Goal: Contribute content: Add original content to the website for others to see

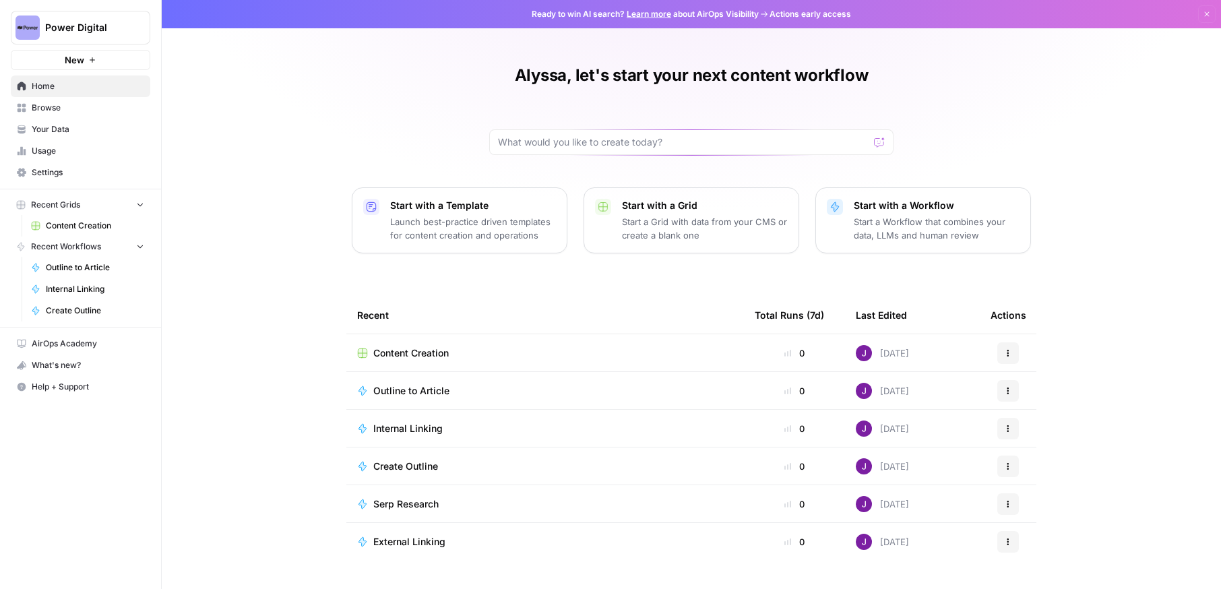
click at [78, 226] on span "Content Creation" at bounding box center [95, 226] width 98 height 12
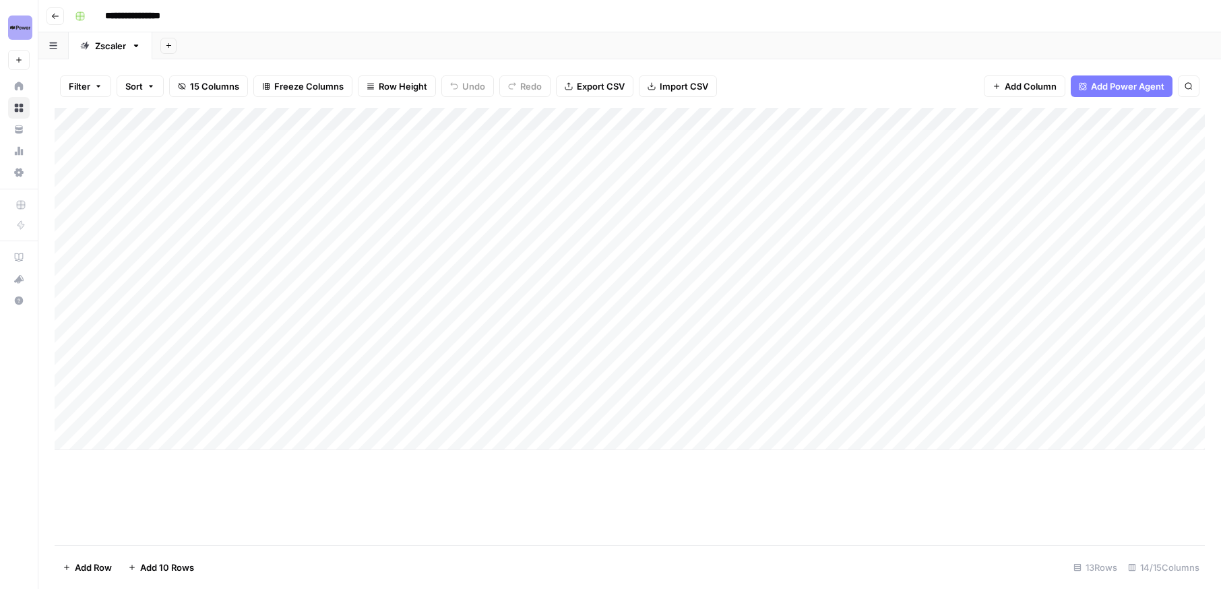
click at [273, 206] on div "Add Column" at bounding box center [630, 279] width 1150 height 342
click at [952, 209] on div "Add Column" at bounding box center [630, 279] width 1150 height 342
click at [1007, 208] on div "Add Column" at bounding box center [630, 279] width 1150 height 342
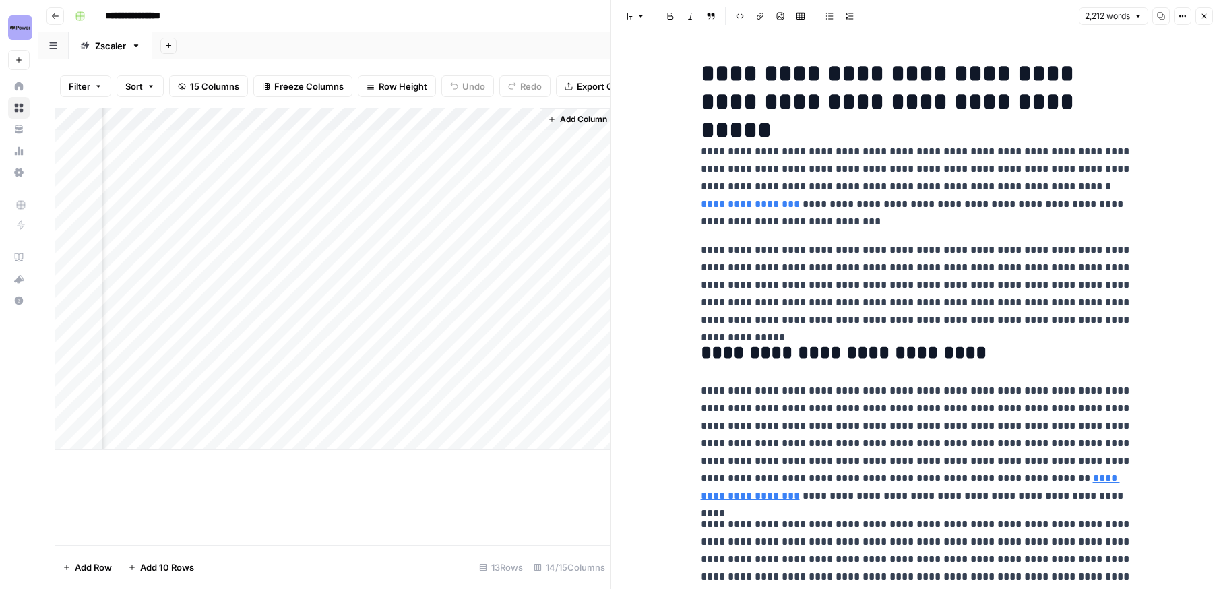
scroll to position [0, 1592]
click at [224, 212] on div "Add Column" at bounding box center [333, 279] width 556 height 342
click at [280, 210] on div "Add Column" at bounding box center [333, 279] width 556 height 342
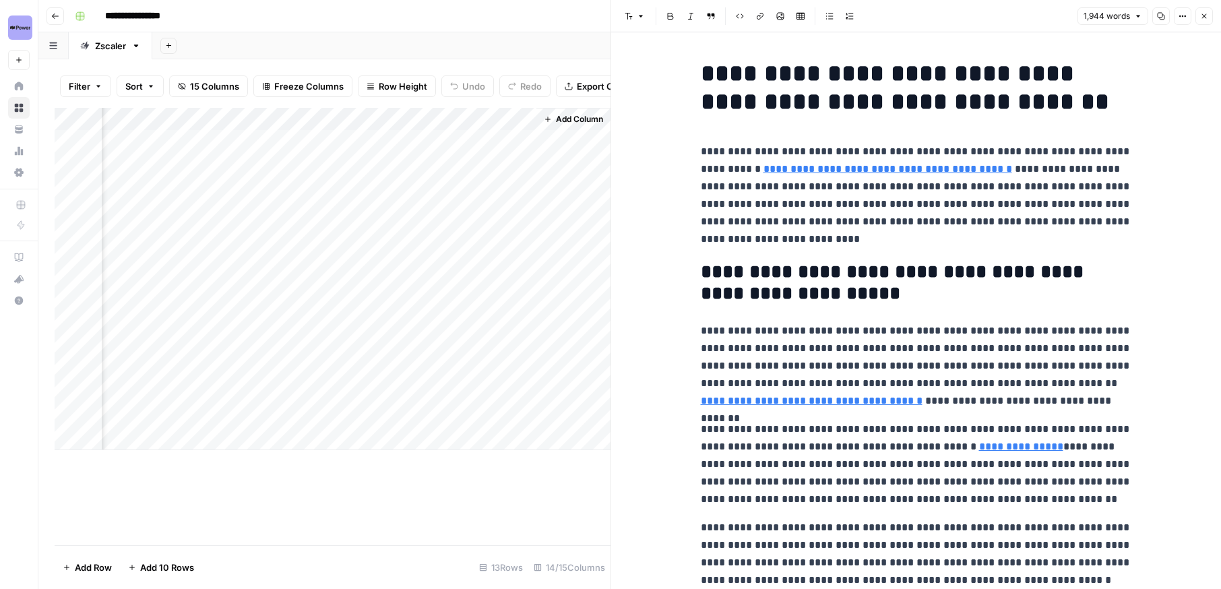
click at [840, 211] on p "**********" at bounding box center [916, 195] width 431 height 105
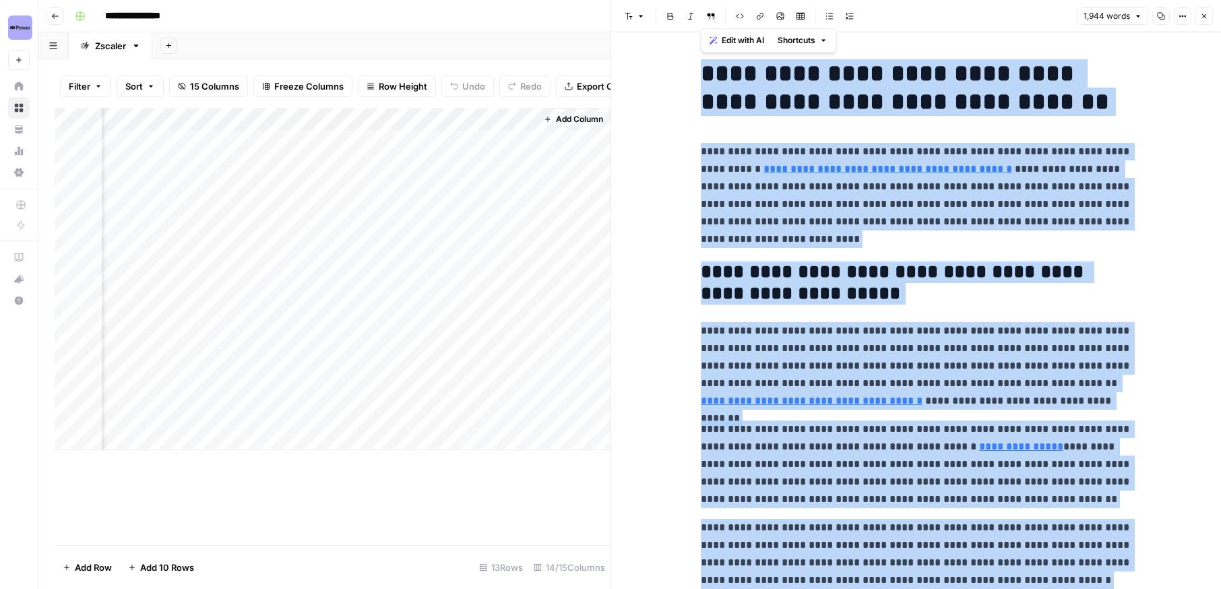
copy div "**********"
click at [840, 211] on p "**********" at bounding box center [916, 195] width 431 height 105
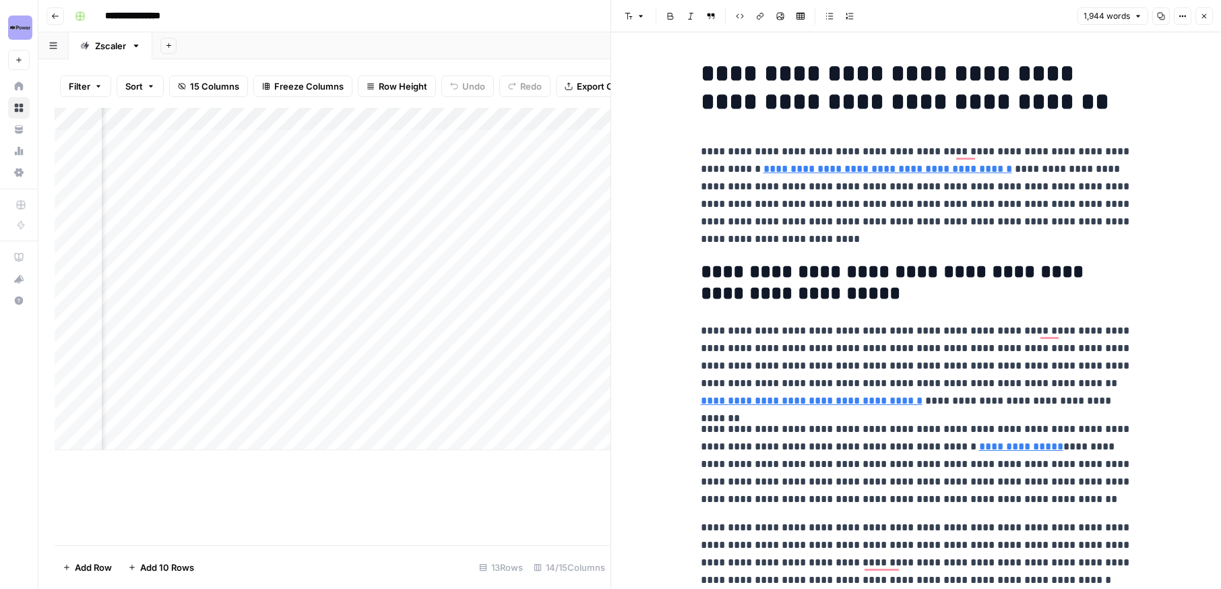
scroll to position [0, 1087]
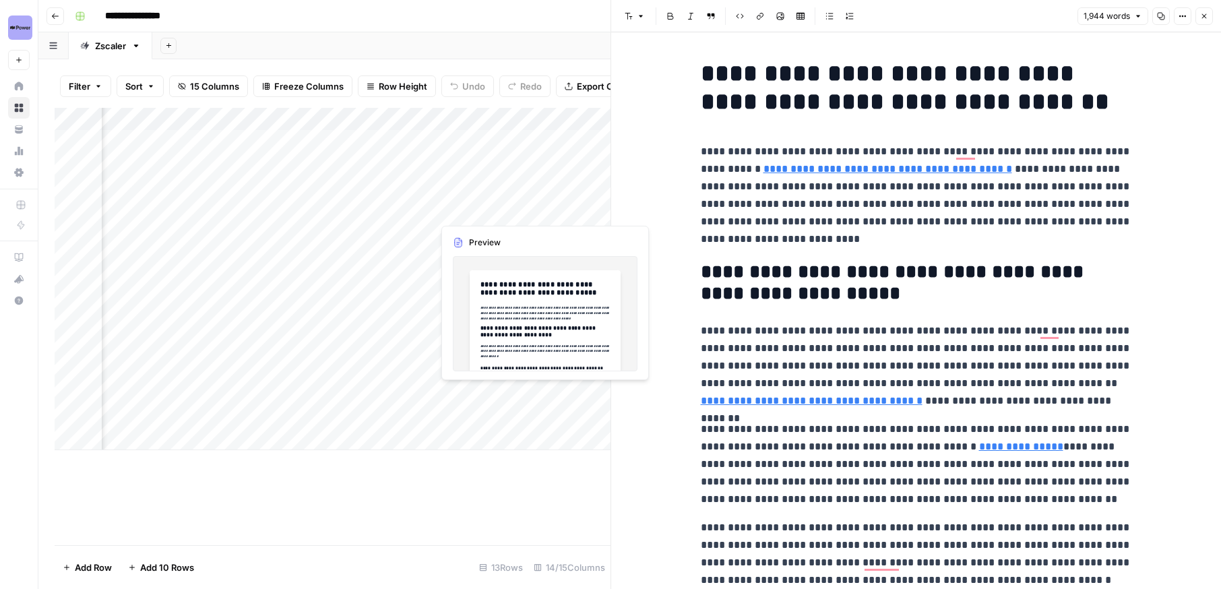
click at [491, 209] on div "Add Column" at bounding box center [333, 279] width 556 height 342
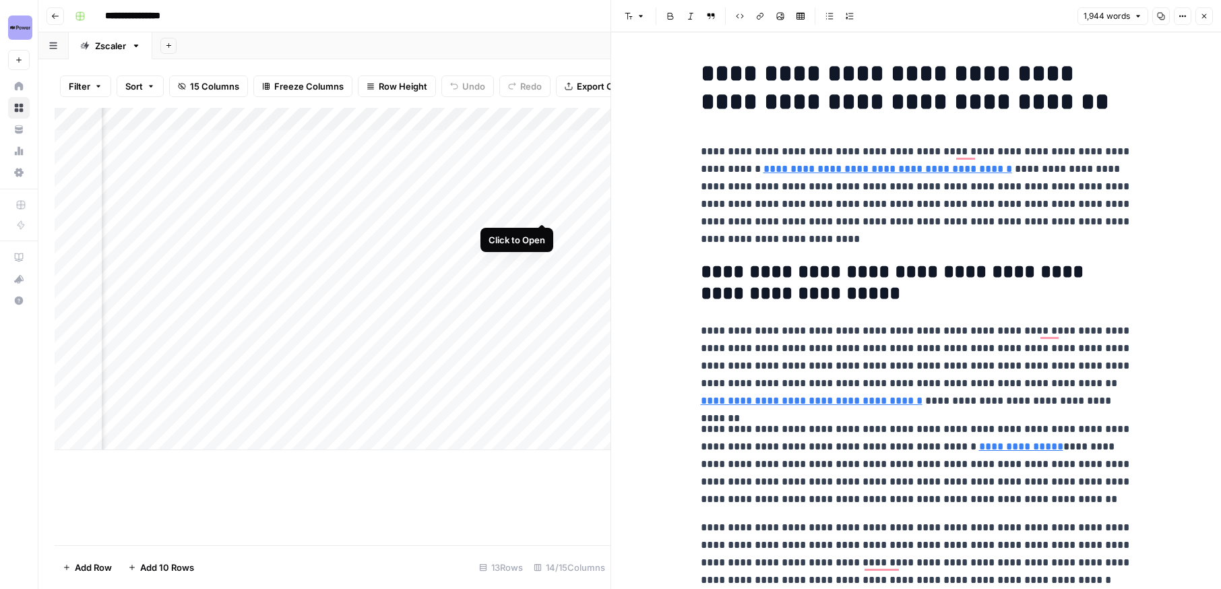
click at [542, 210] on div "Add Column" at bounding box center [333, 279] width 556 height 342
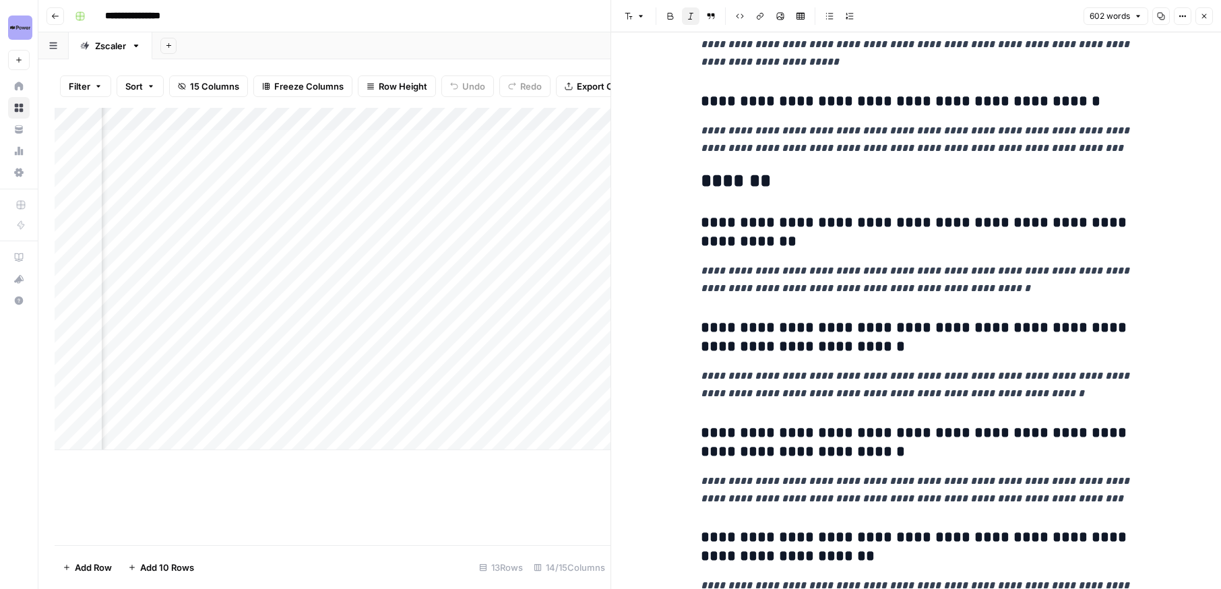
scroll to position [1357, 0]
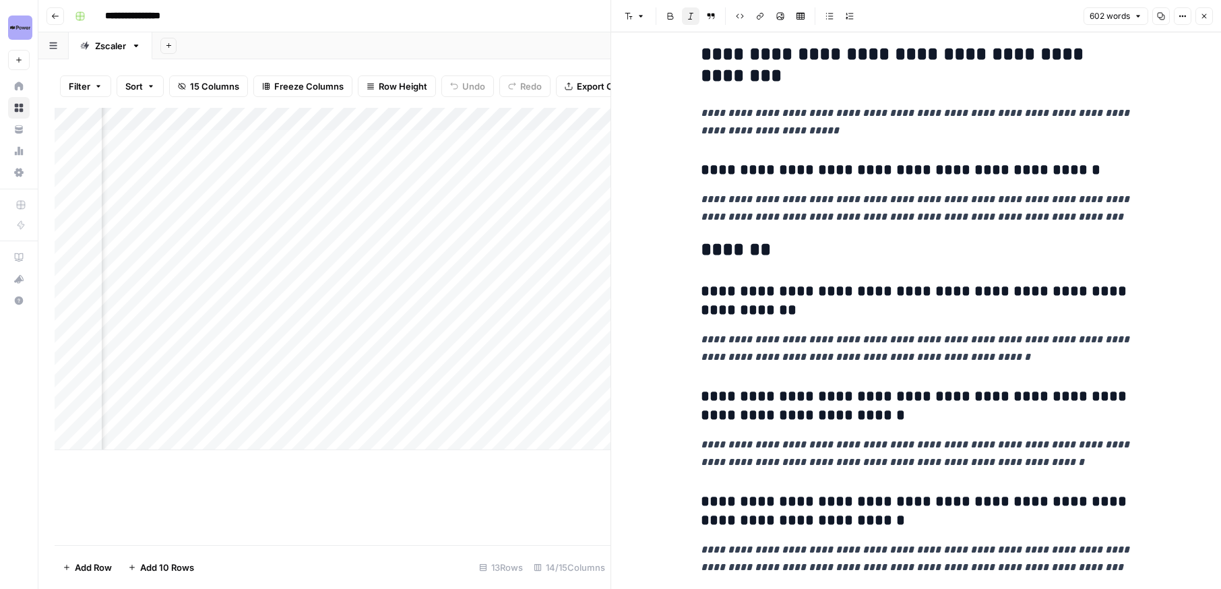
click at [467, 230] on div "Add Column" at bounding box center [333, 279] width 556 height 342
click at [542, 230] on div "Add Column" at bounding box center [333, 279] width 556 height 342
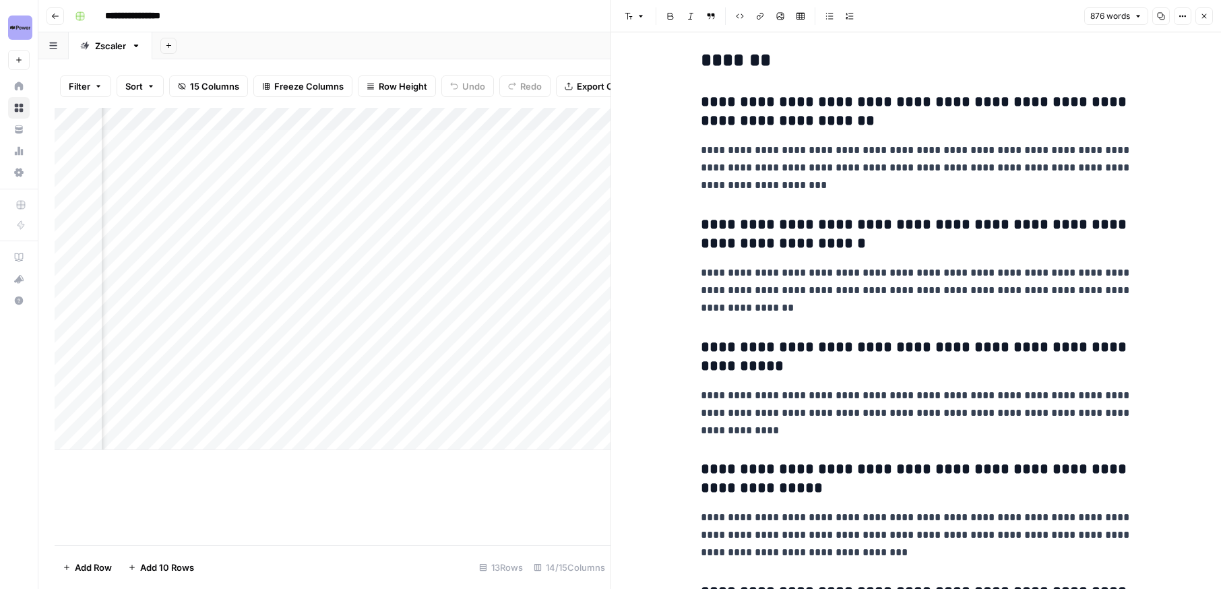
scroll to position [2328, 0]
